Goal: Task Accomplishment & Management: Manage account settings

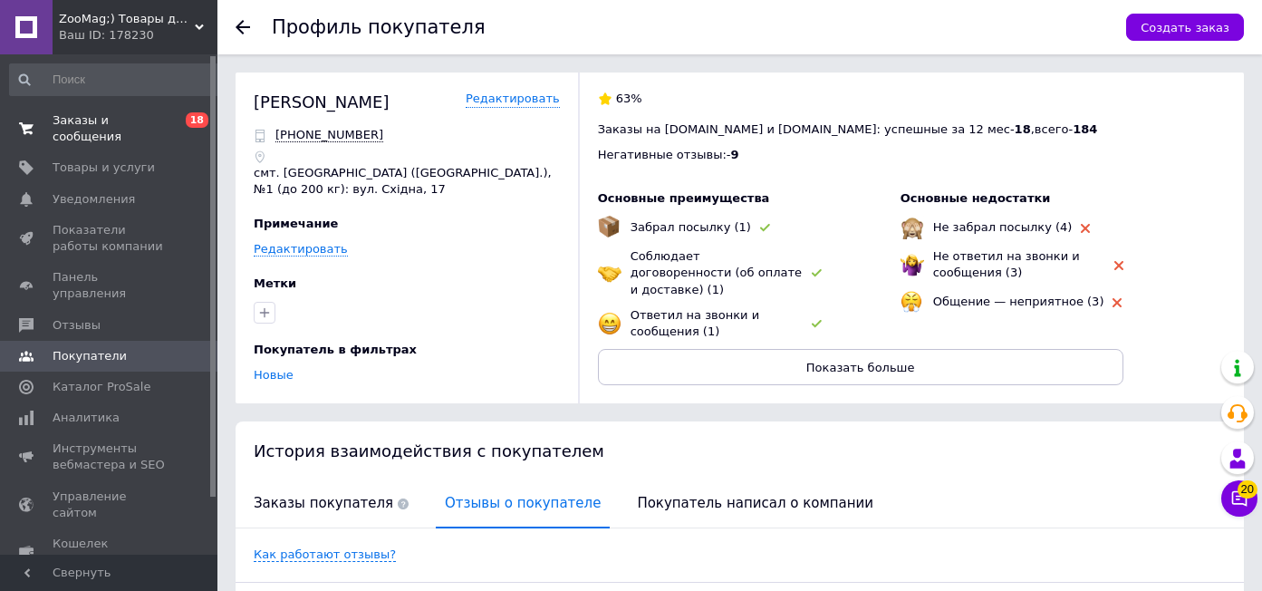
scroll to position [2142, 0]
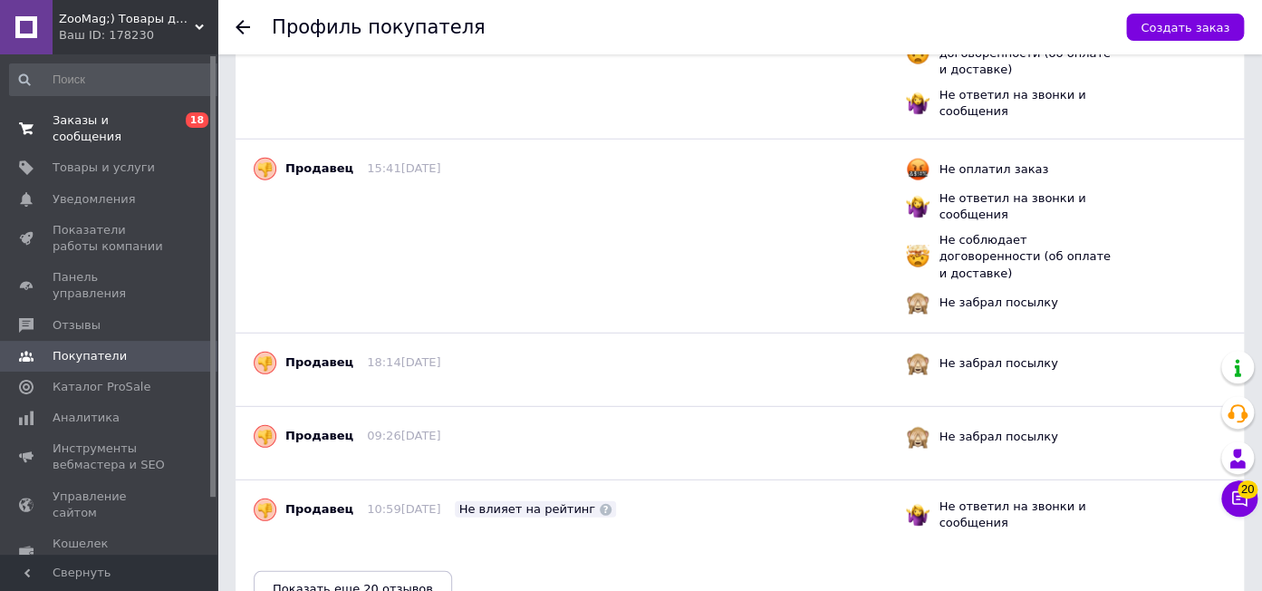
click at [120, 121] on span "Заказы и сообщения" at bounding box center [110, 128] width 115 height 33
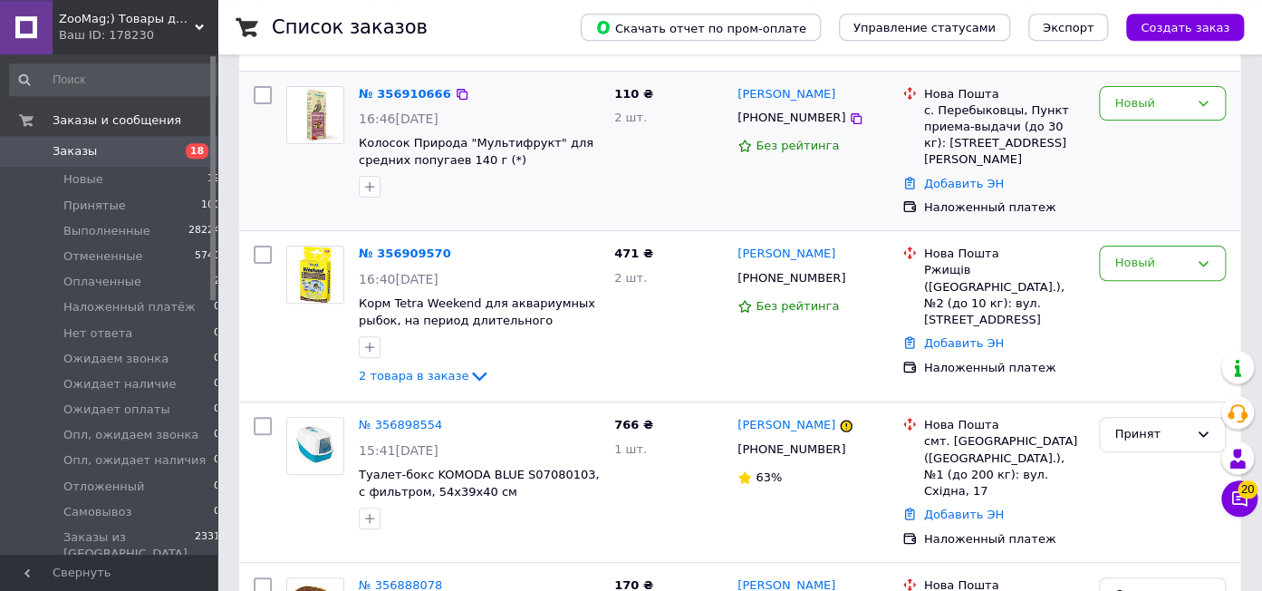
scroll to position [127, 0]
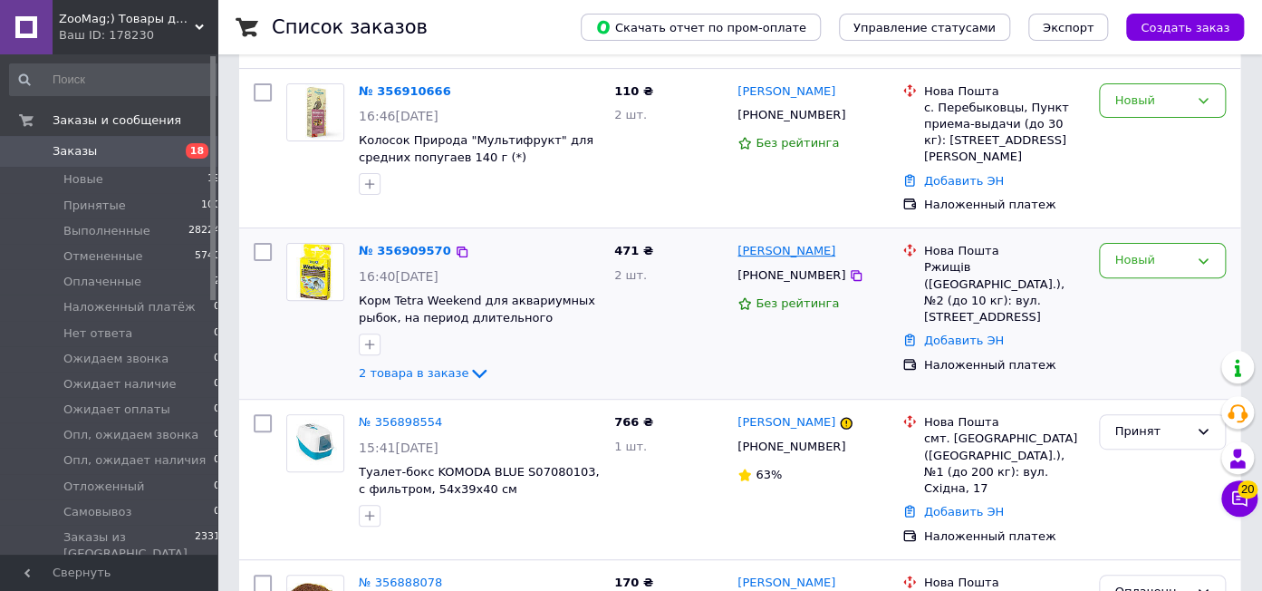
click at [748, 243] on link "[PERSON_NAME]" at bounding box center [787, 251] width 98 height 17
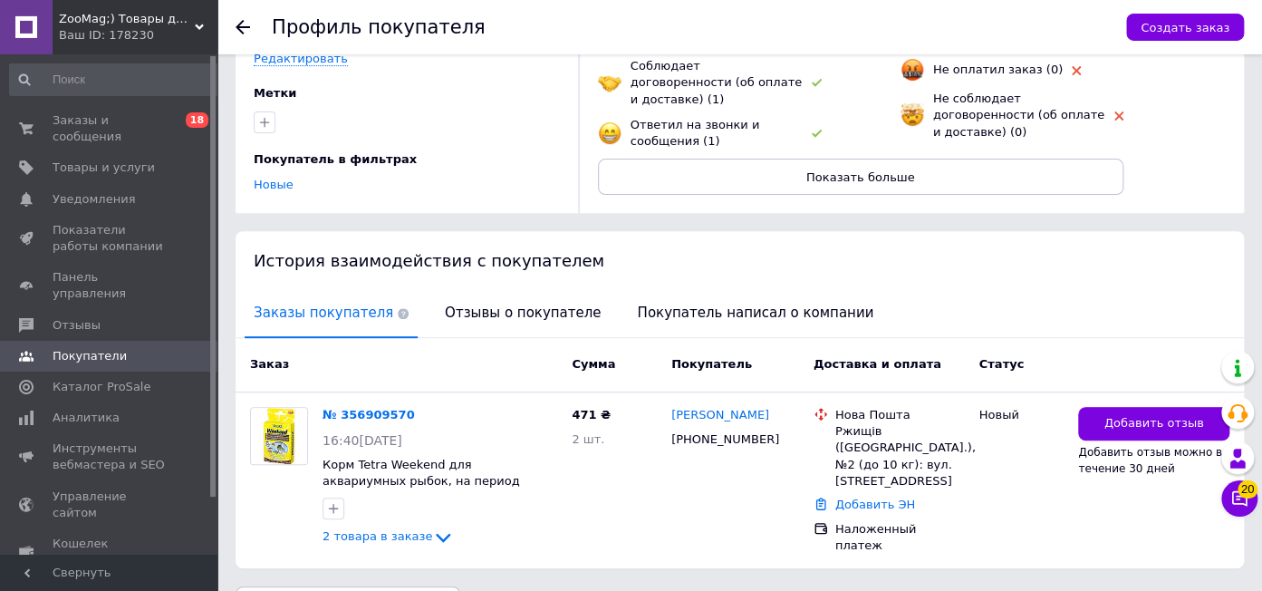
scroll to position [191, 0]
click at [463, 295] on span "Отзывы о покупателе" at bounding box center [523, 312] width 174 height 46
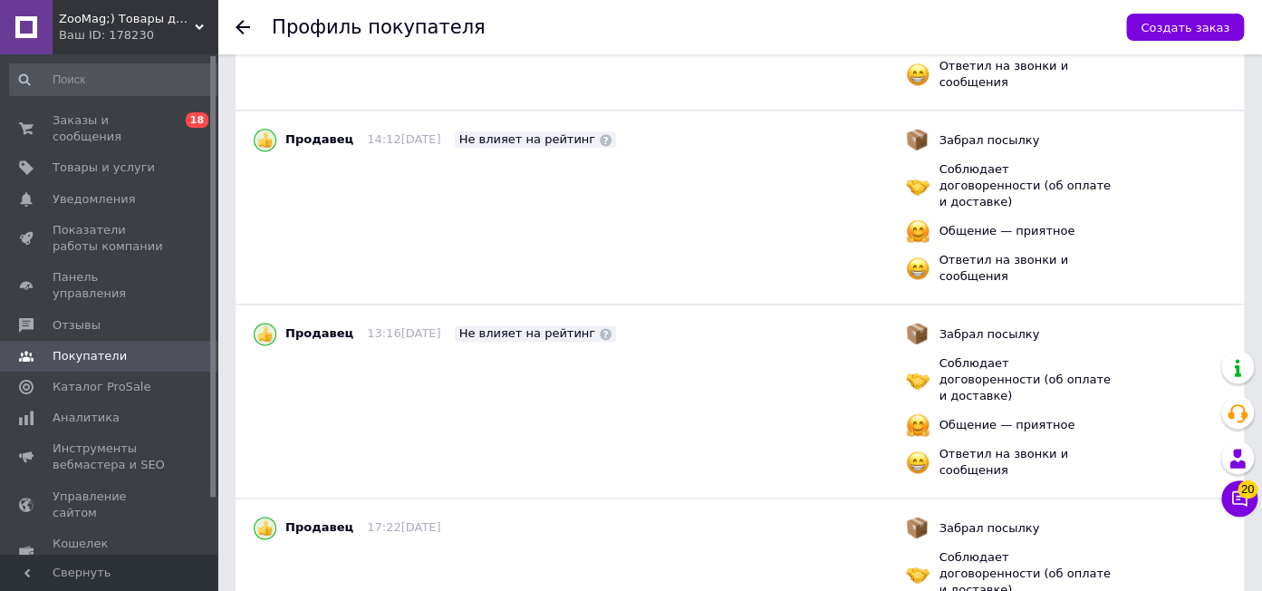
scroll to position [964, 0]
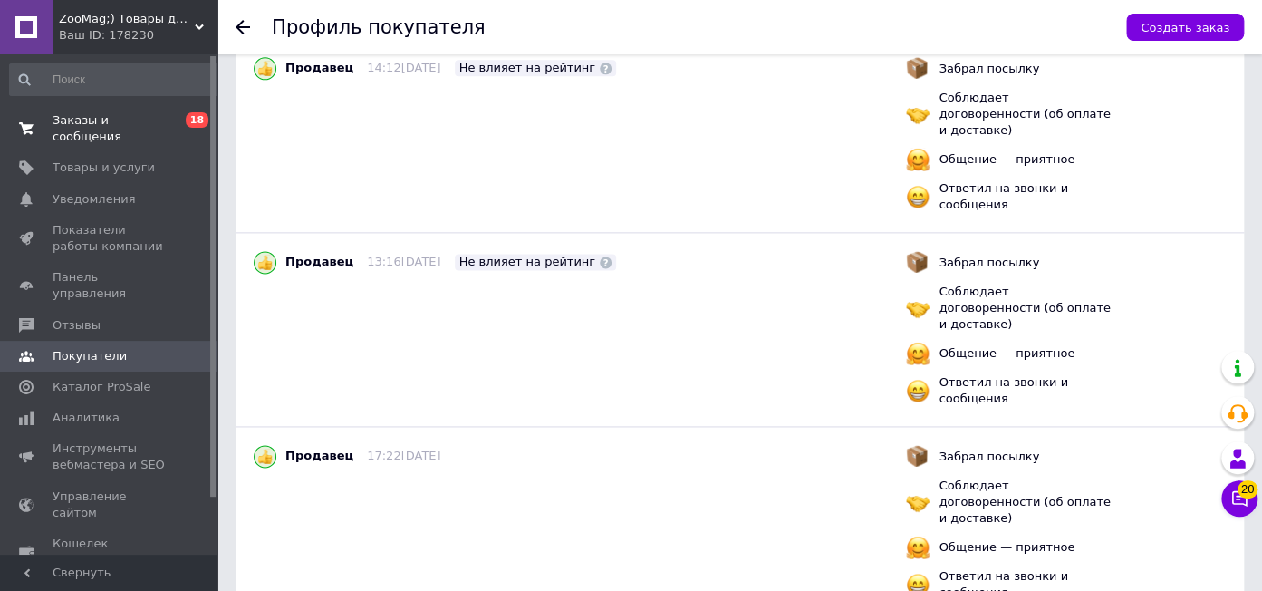
click at [106, 126] on span "Заказы и сообщения" at bounding box center [110, 128] width 115 height 33
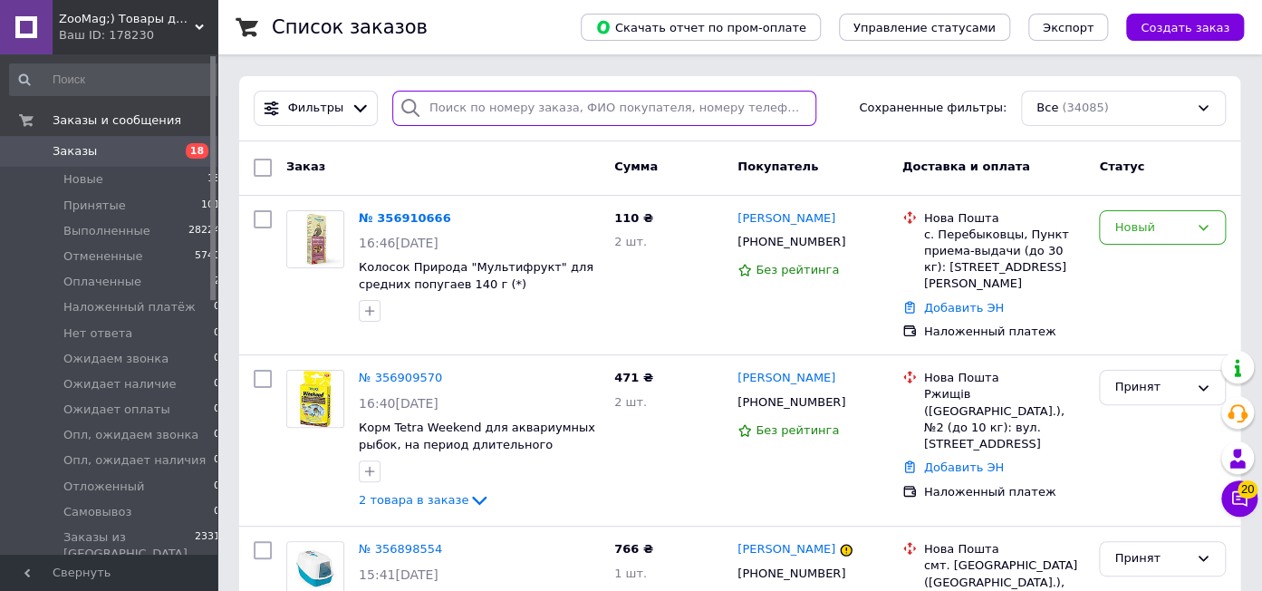
click at [451, 111] on input "search" at bounding box center [604, 108] width 424 height 35
click at [773, 219] on link "[PERSON_NAME]" at bounding box center [787, 218] width 98 height 17
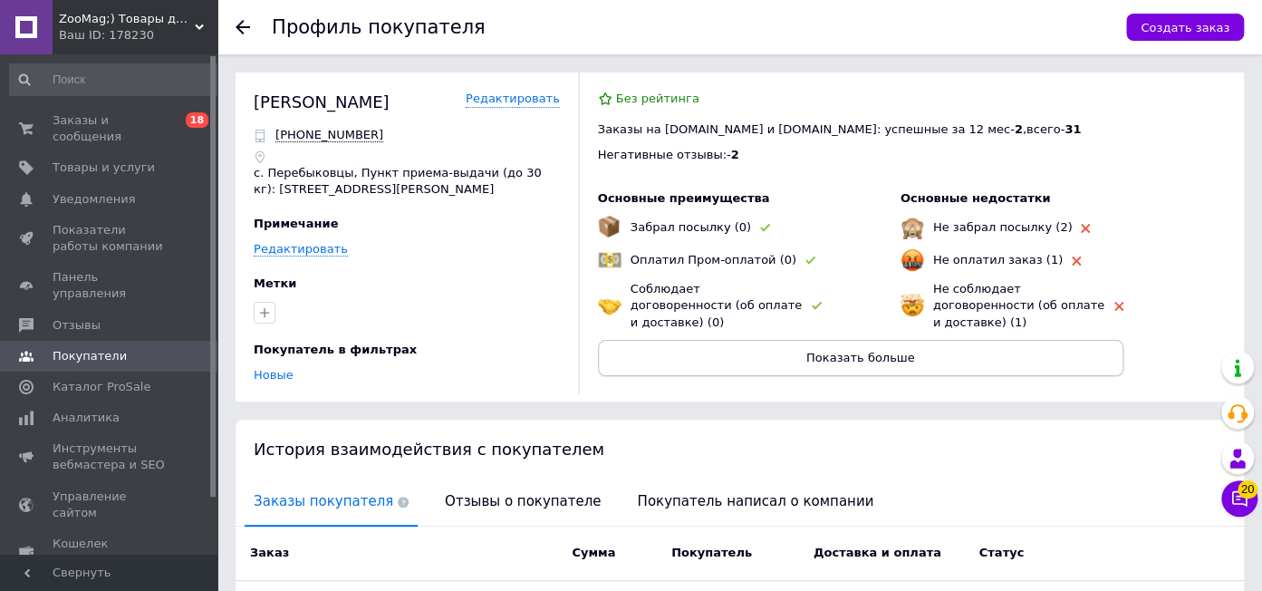
scroll to position [191, 0]
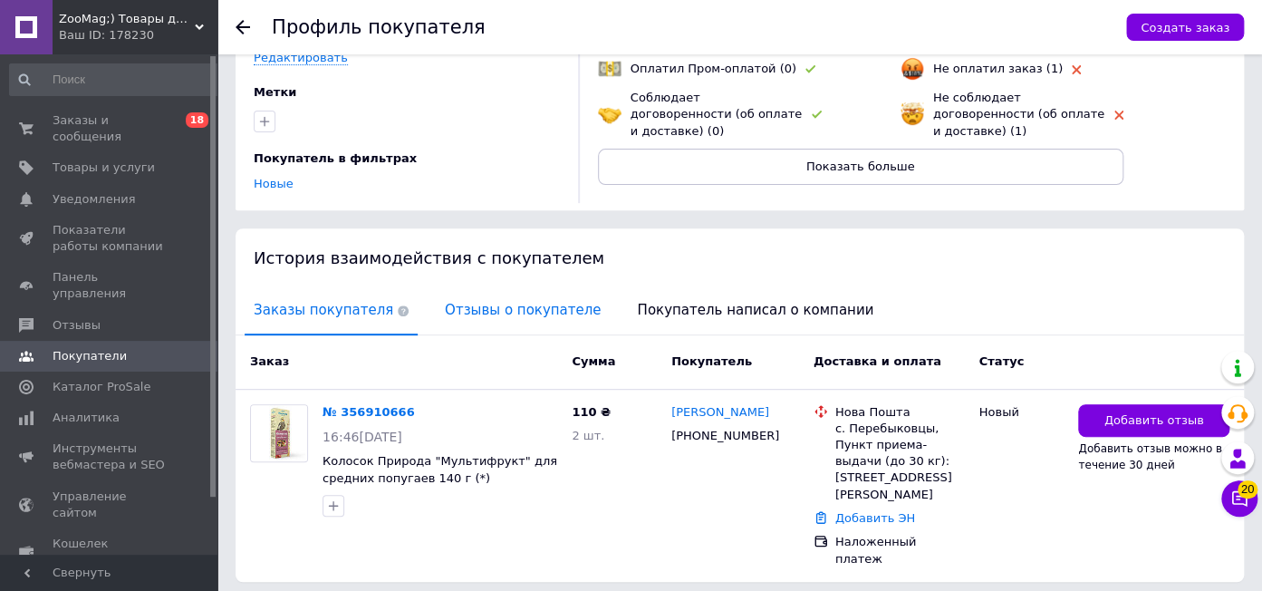
click at [488, 310] on span "Отзывы о покупателе" at bounding box center [523, 310] width 174 height 46
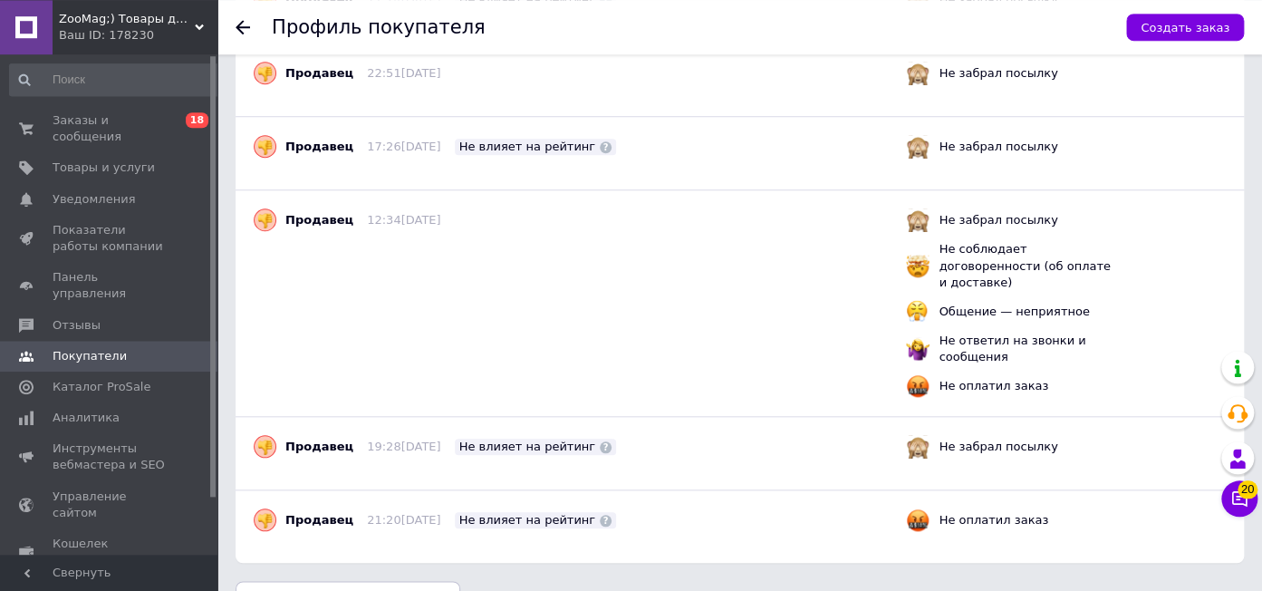
scroll to position [636, 0]
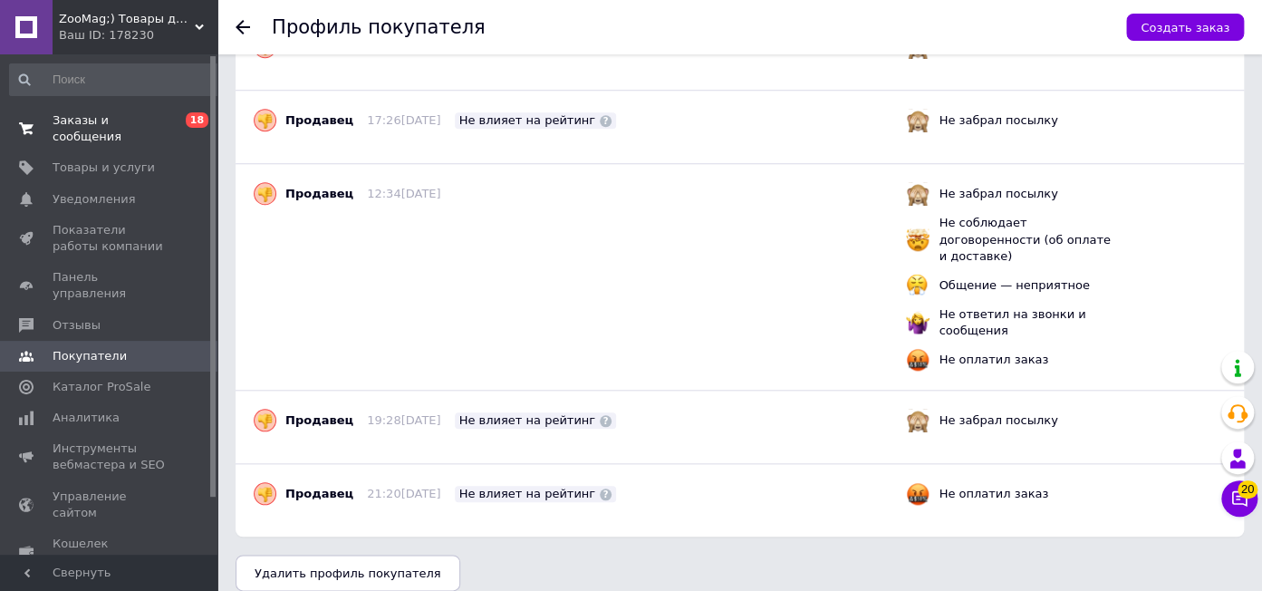
click at [139, 116] on span "Заказы и сообщения" at bounding box center [110, 128] width 115 height 33
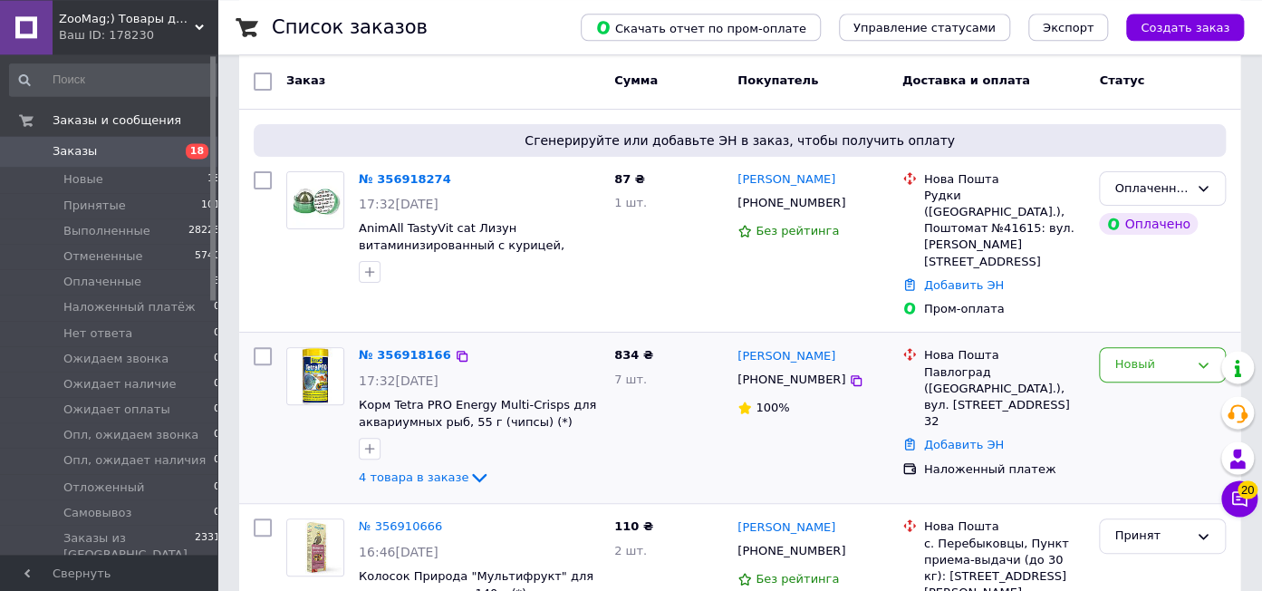
scroll to position [191, 0]
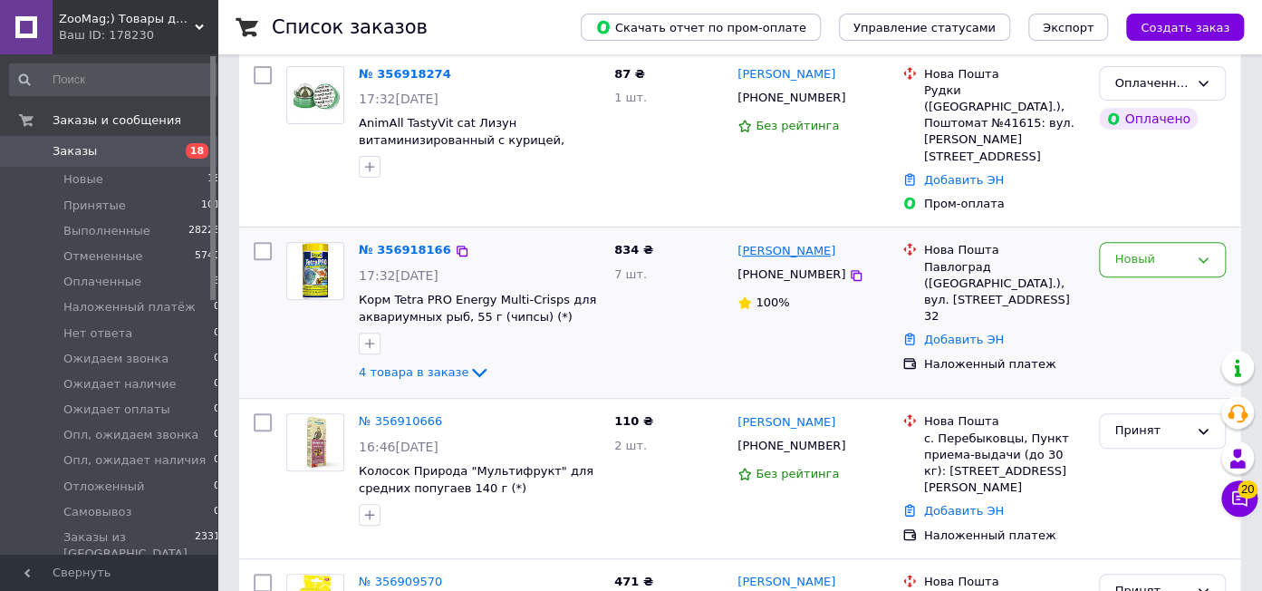
click at [798, 243] on link "[PERSON_NAME]" at bounding box center [787, 251] width 98 height 17
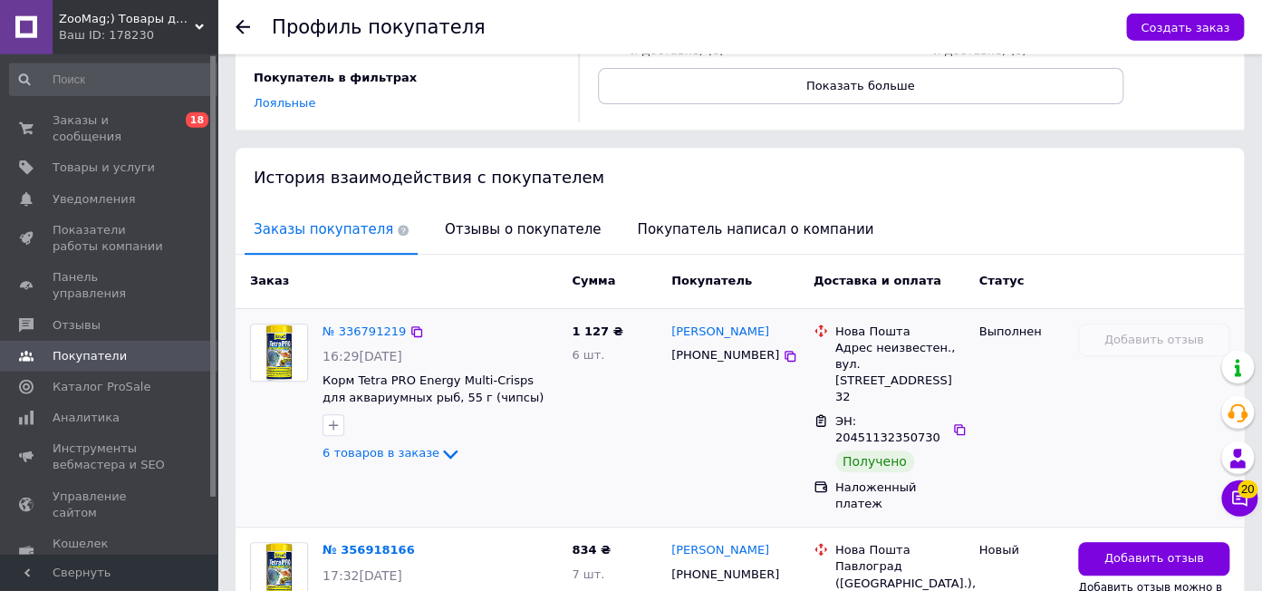
scroll to position [319, 0]
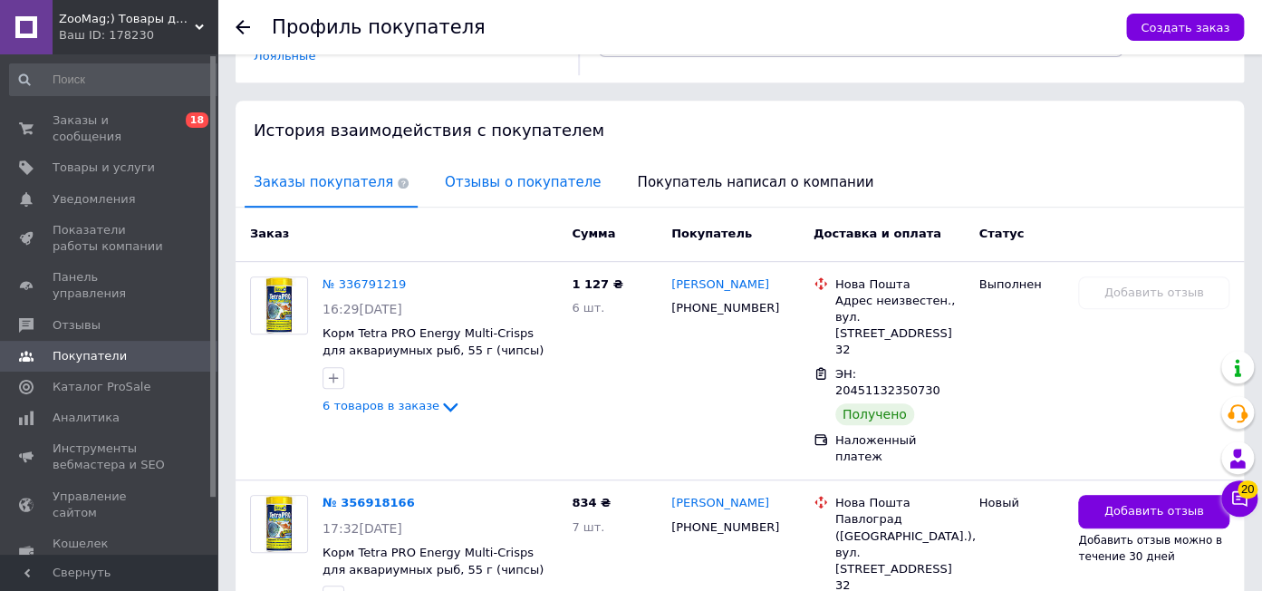
click at [479, 183] on span "Отзывы о покупателе" at bounding box center [523, 183] width 174 height 46
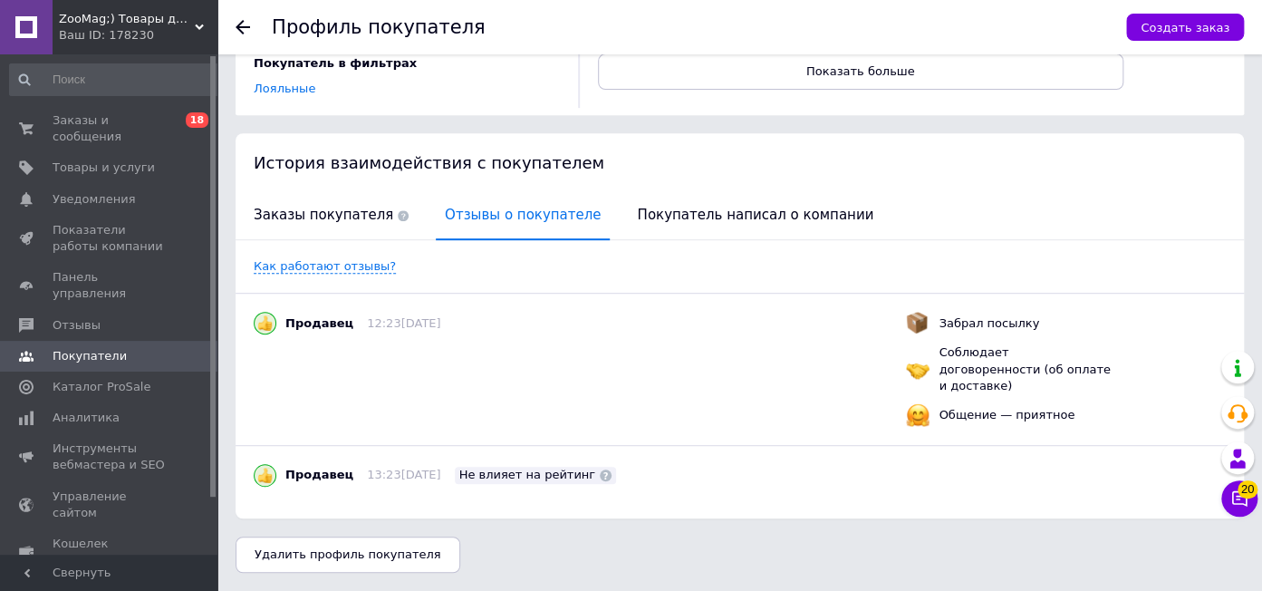
scroll to position [269, 0]
